Goal: Task Accomplishment & Management: Manage account settings

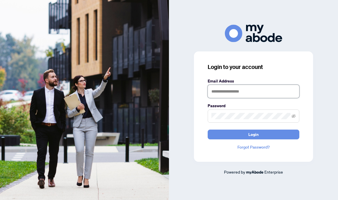
click at [231, 98] on input "text" at bounding box center [254, 91] width 92 height 13
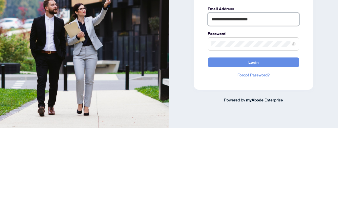
type input "**********"
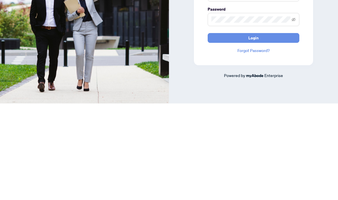
click at [262, 129] on button "Login" at bounding box center [254, 134] width 92 height 10
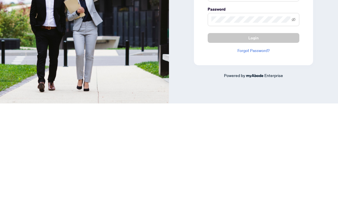
scroll to position [23, 0]
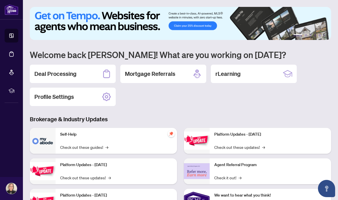
click at [86, 76] on div "Deal Processing" at bounding box center [73, 74] width 86 height 18
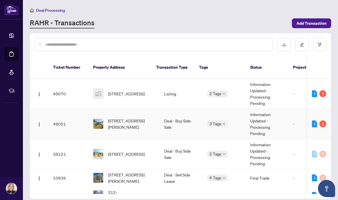
click at [323, 120] on div "1" at bounding box center [323, 123] width 7 height 7
click at [324, 120] on div "1" at bounding box center [323, 123] width 7 height 7
click at [137, 117] on span "[STREET_ADDRESS][PERSON_NAME]" at bounding box center [131, 123] width 47 height 13
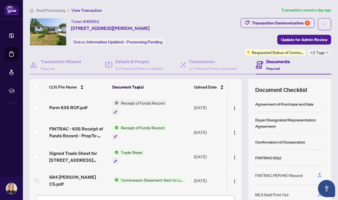
click at [306, 23] on div "1" at bounding box center [307, 22] width 5 height 5
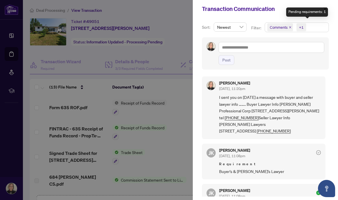
click at [320, 12] on div "Pending requirements: 1" at bounding box center [308, 11] width 42 height 9
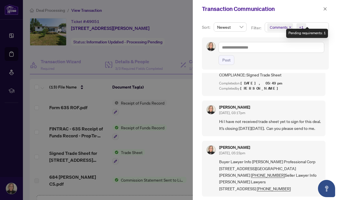
scroll to position [199, 0]
click at [326, 9] on icon "close" at bounding box center [326, 9] width 4 height 4
